Goal: Information Seeking & Learning: Learn about a topic

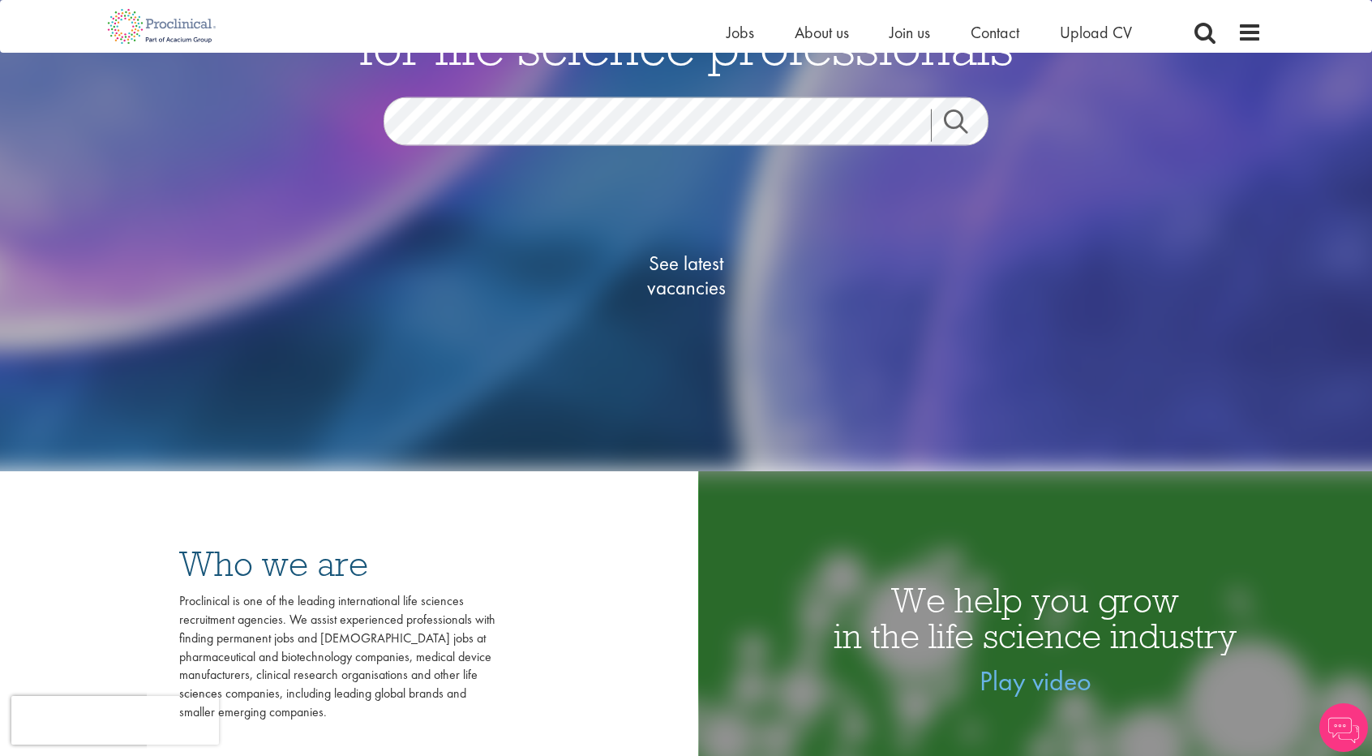
scroll to position [243, 0]
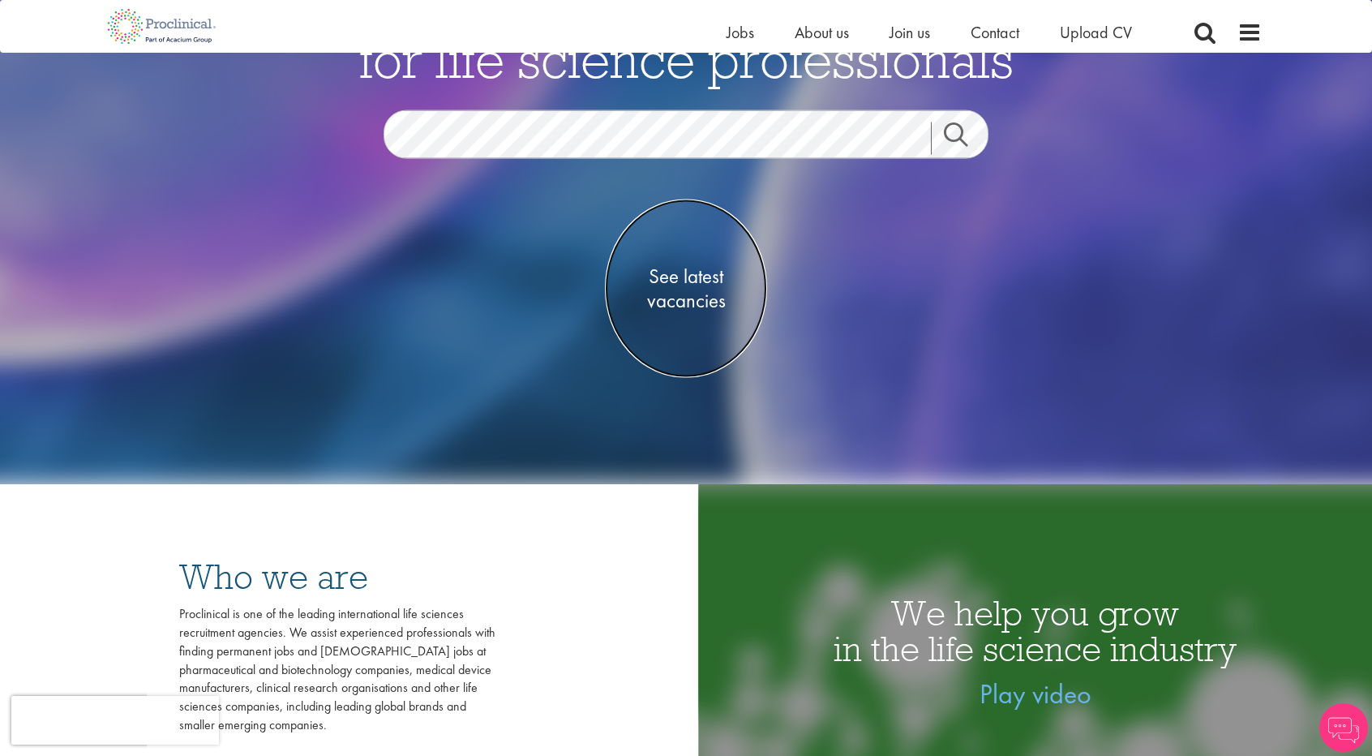
click at [691, 298] on span "See latest vacancies" at bounding box center [686, 287] width 162 height 49
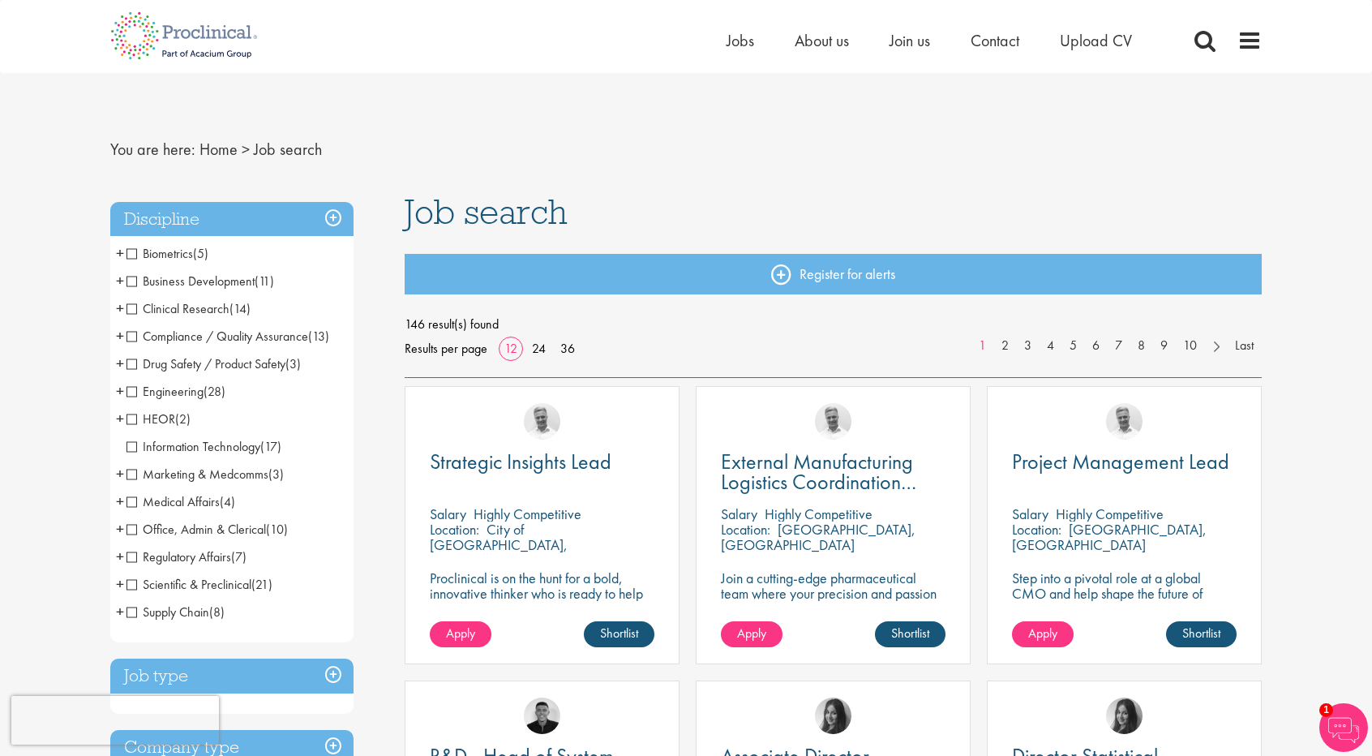
click at [134, 556] on span "Regulatory Affairs" at bounding box center [178, 556] width 105 height 17
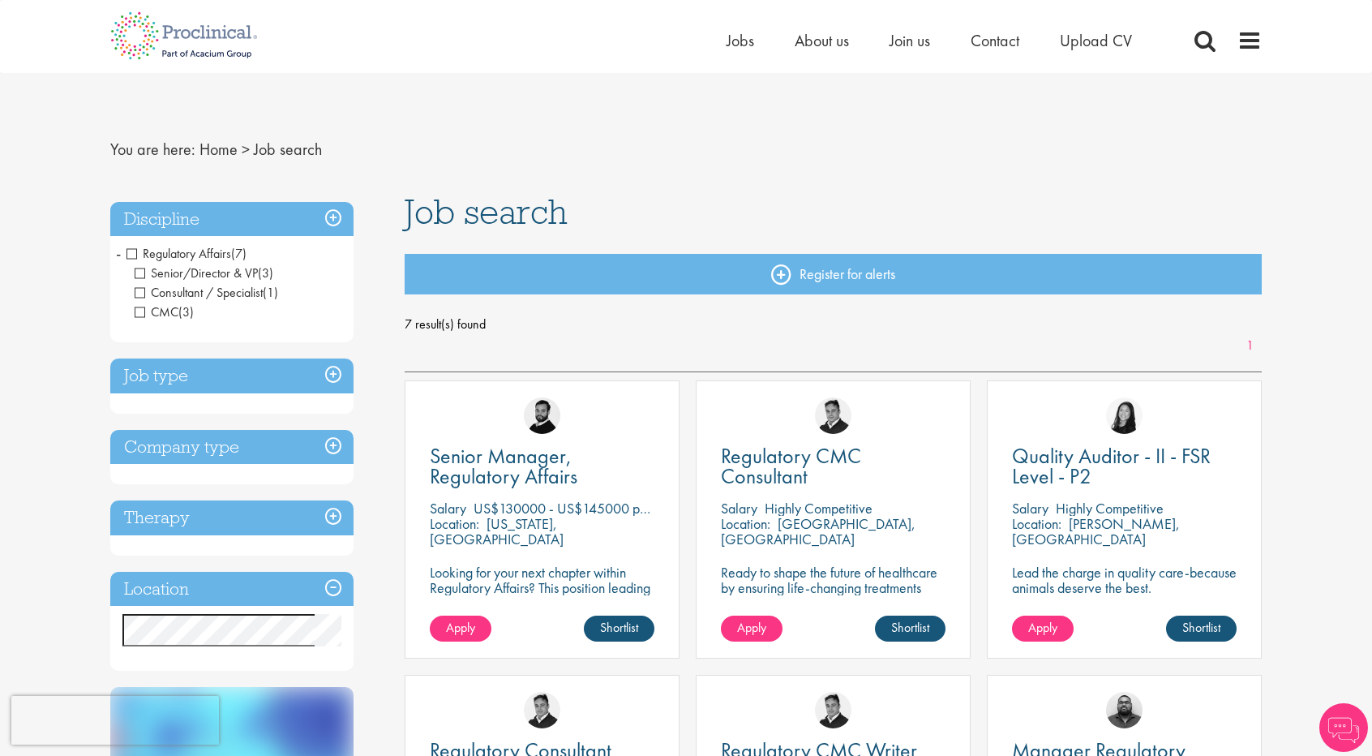
click at [130, 255] on span "Regulatory Affairs" at bounding box center [178, 253] width 105 height 17
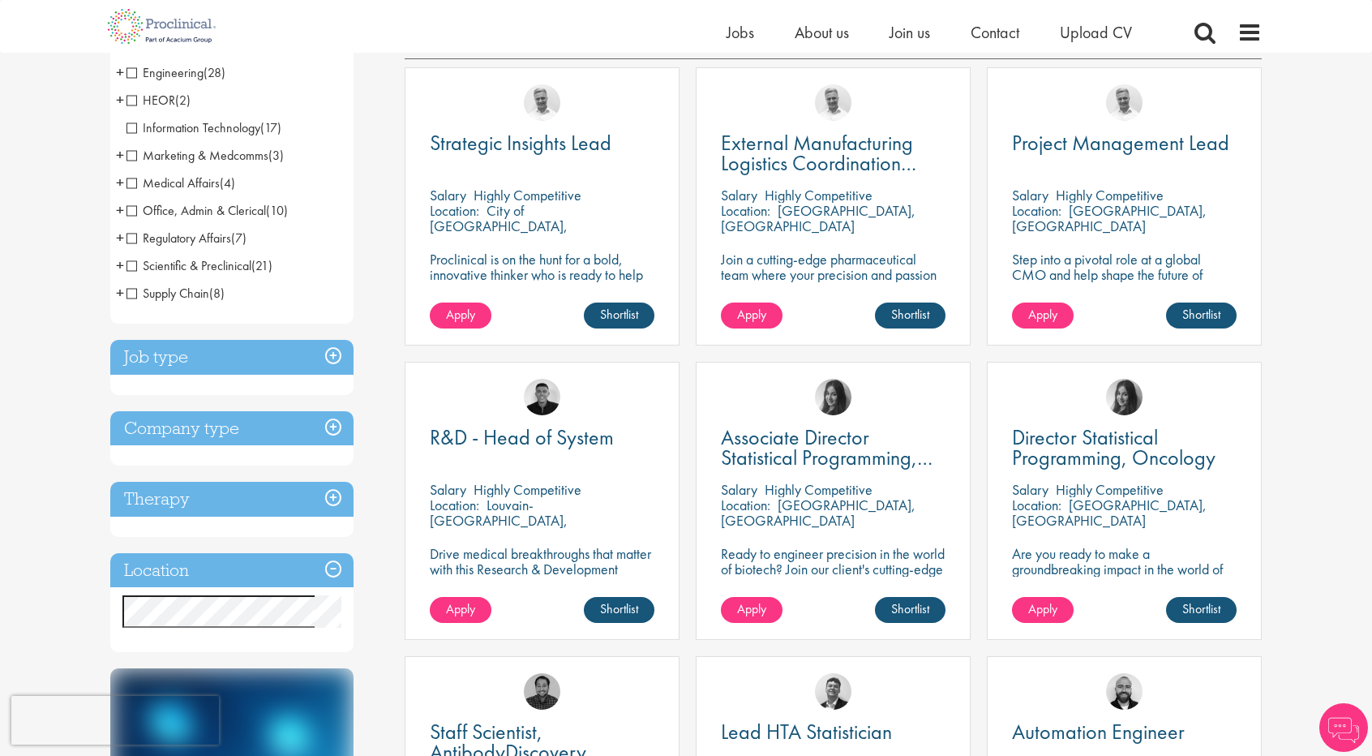
scroll to position [486, 0]
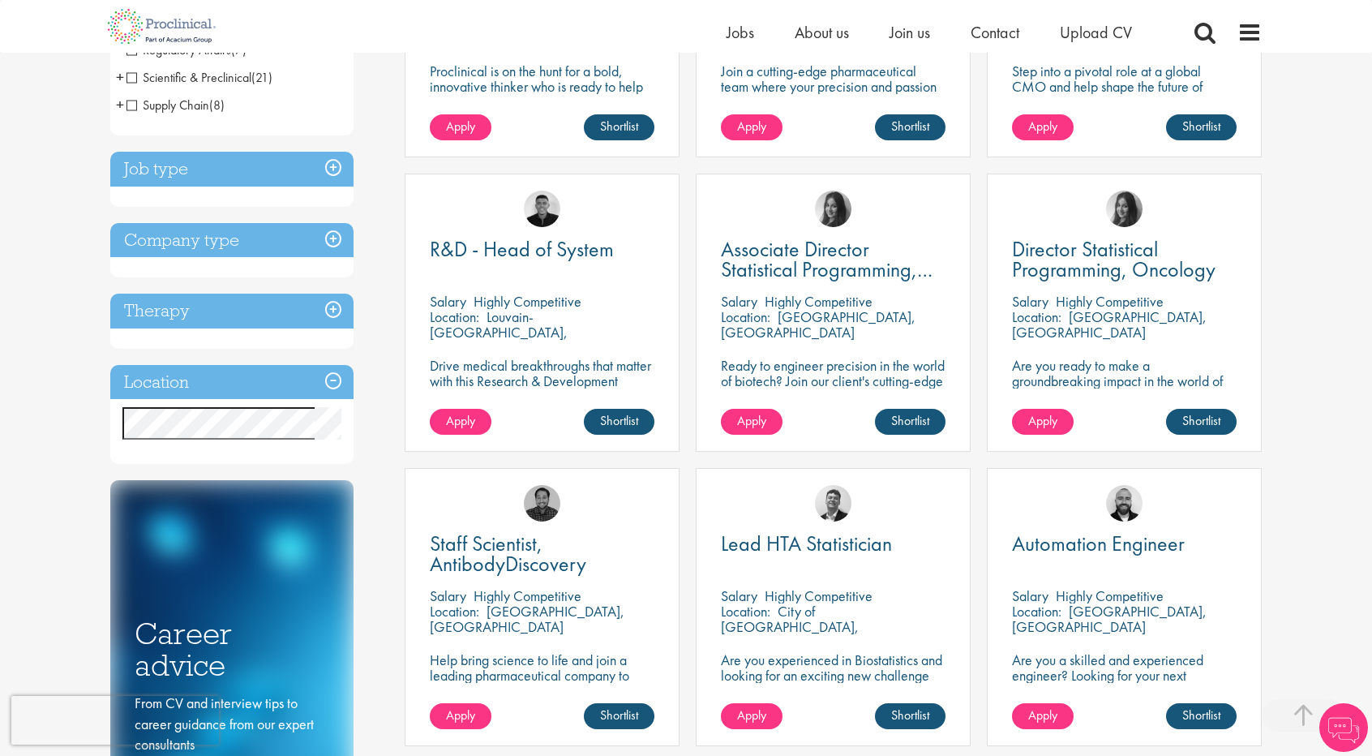
click at [336, 377] on h3 "Location" at bounding box center [231, 382] width 243 height 35
click at [328, 380] on h3 "Location" at bounding box center [231, 382] width 243 height 35
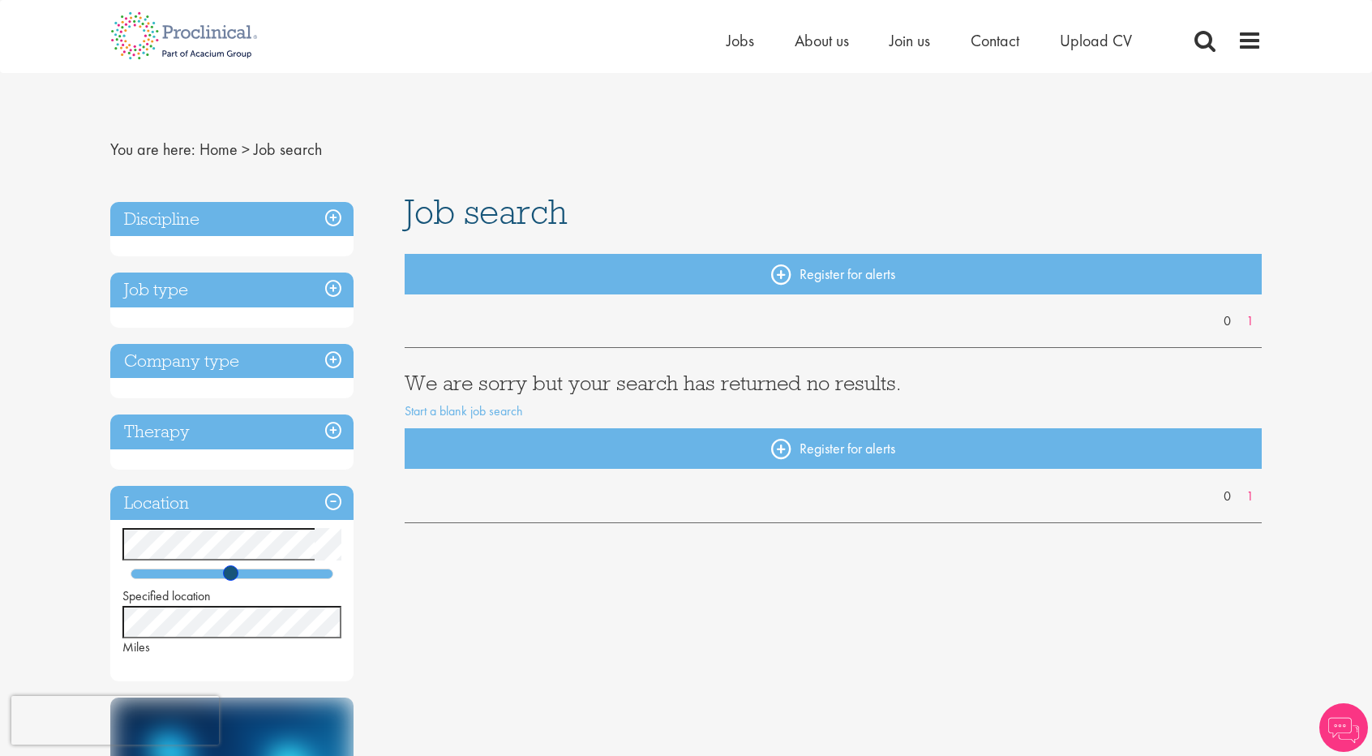
drag, startPoint x: 171, startPoint y: 572, endPoint x: 244, endPoint y: 576, distance: 73.1
click at [238, 576] on span at bounding box center [230, 572] width 15 height 15
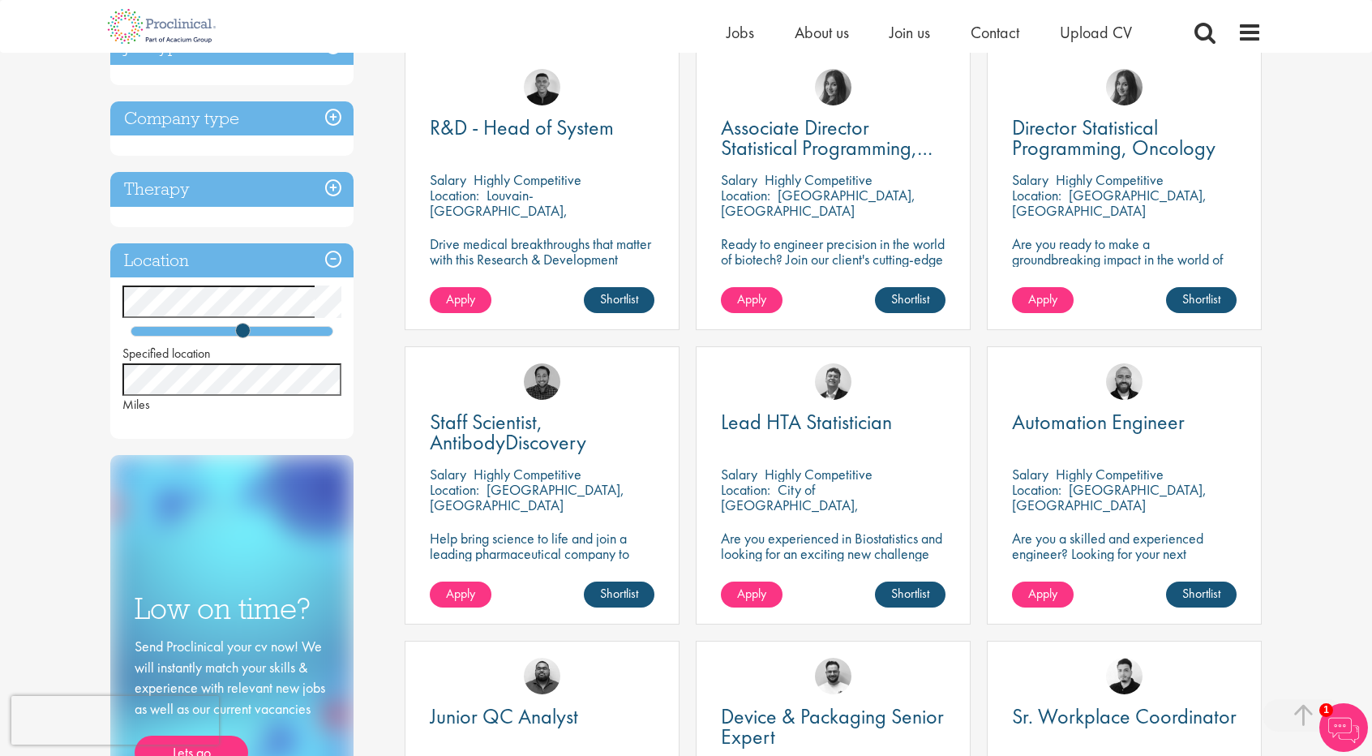
scroll to position [486, 0]
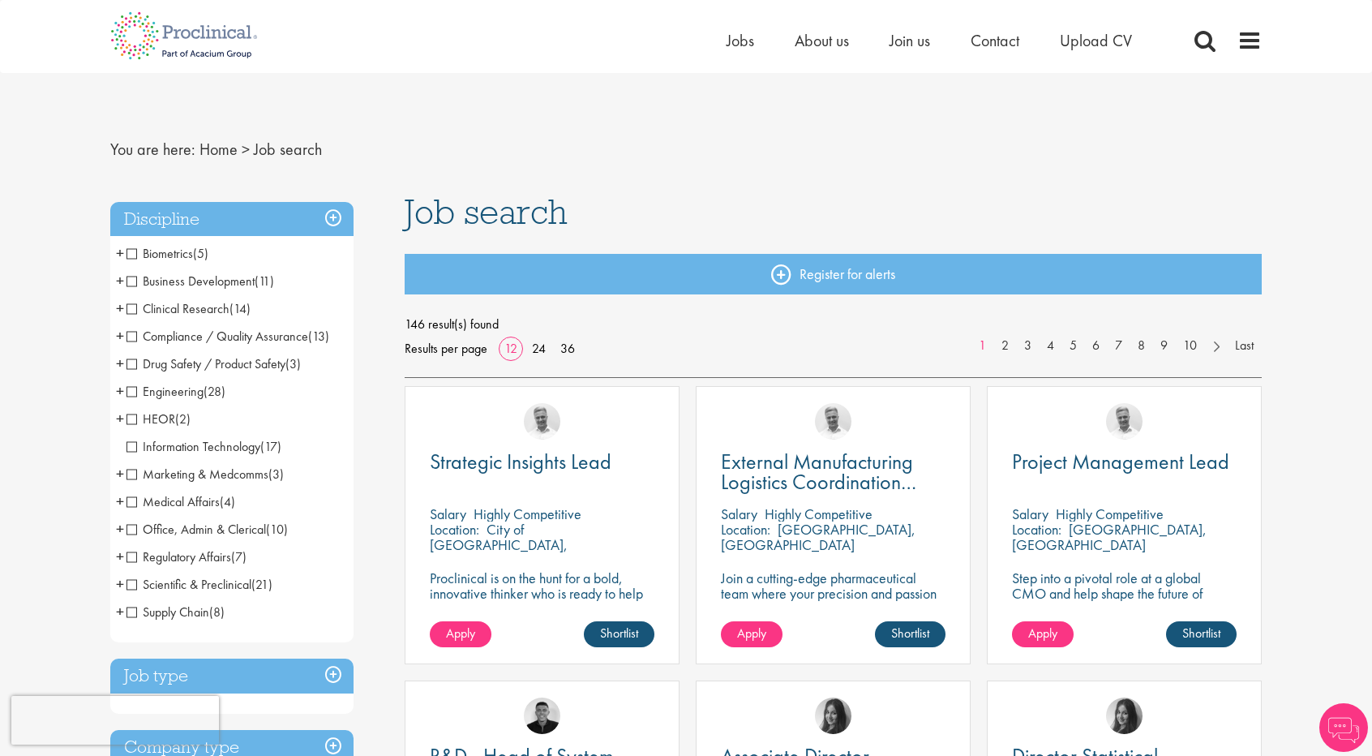
click at [133, 309] on span "Clinical Research" at bounding box center [177, 308] width 103 height 17
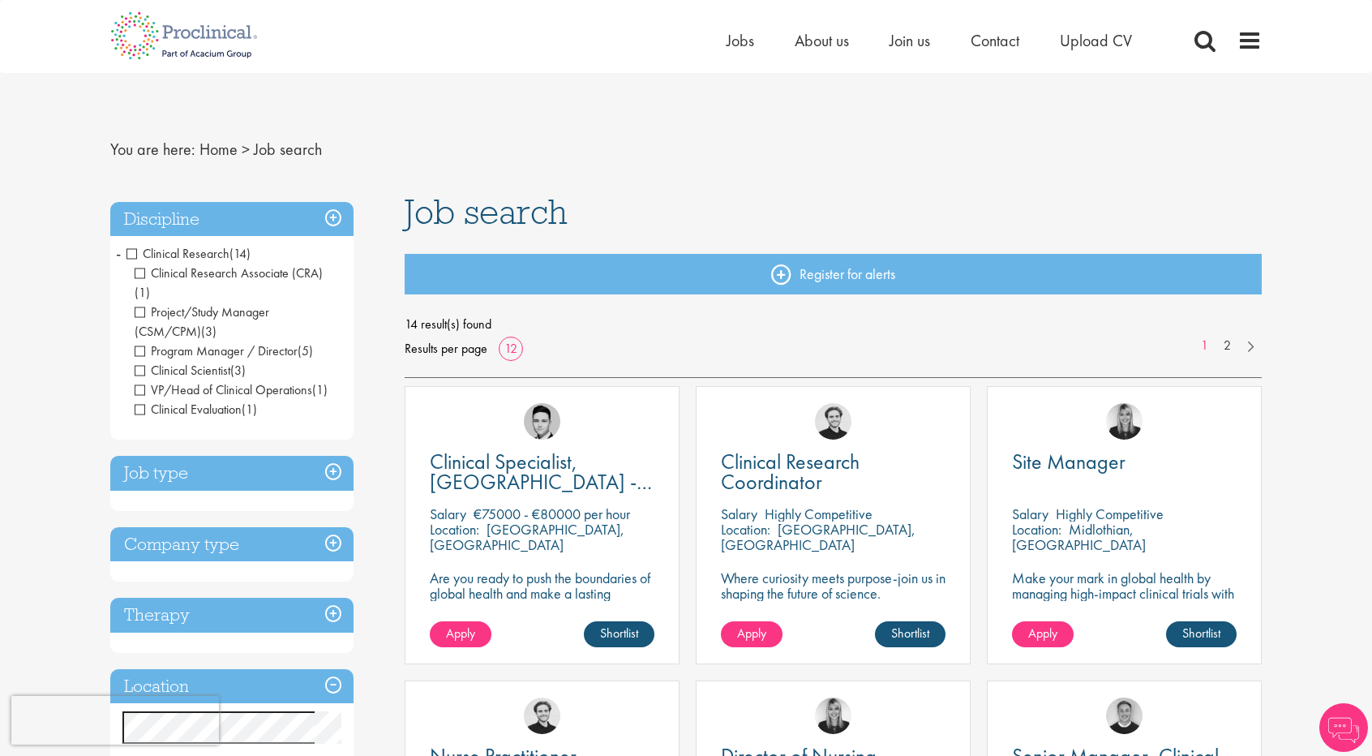
click at [131, 249] on span "Clinical Research" at bounding box center [177, 253] width 103 height 17
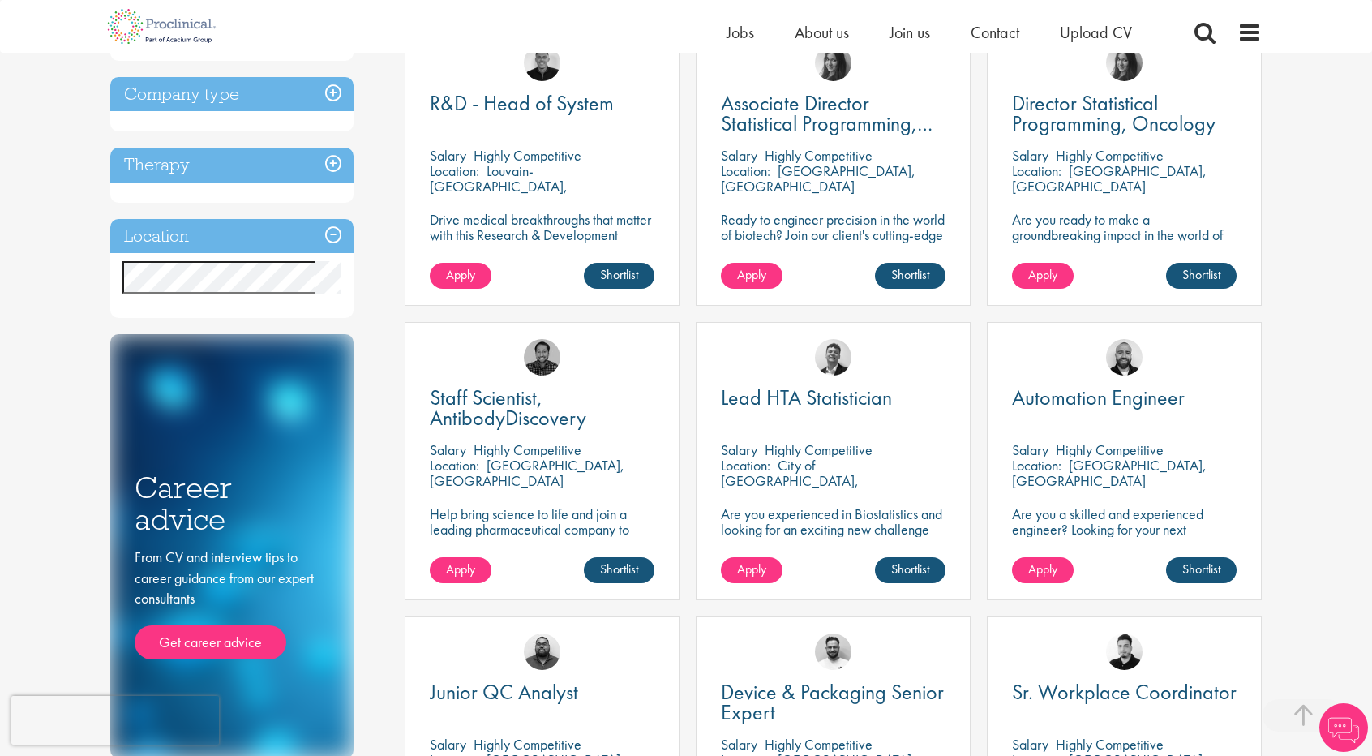
scroll to position [567, 0]
